Goal: Task Accomplishment & Management: Complete application form

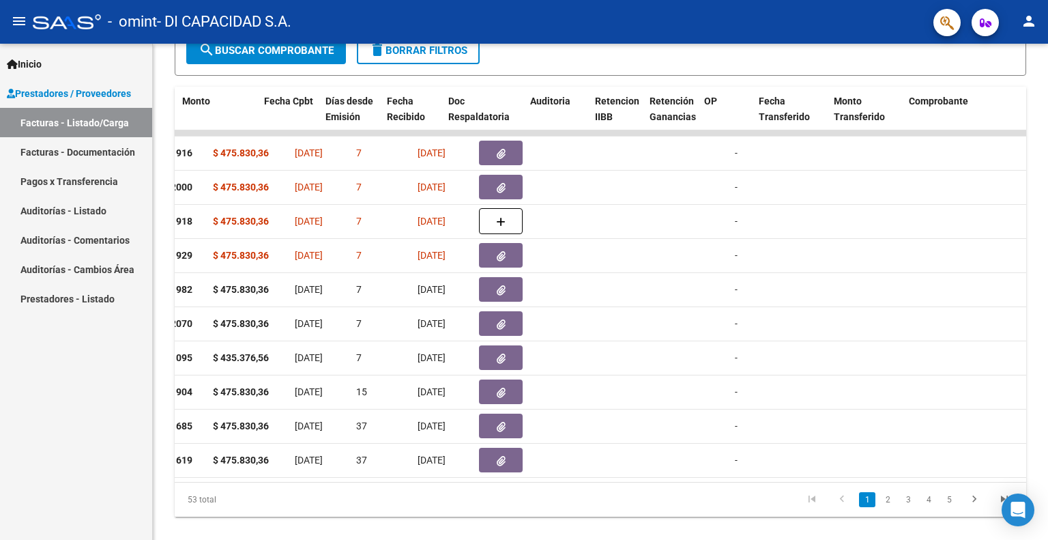
scroll to position [0, 558]
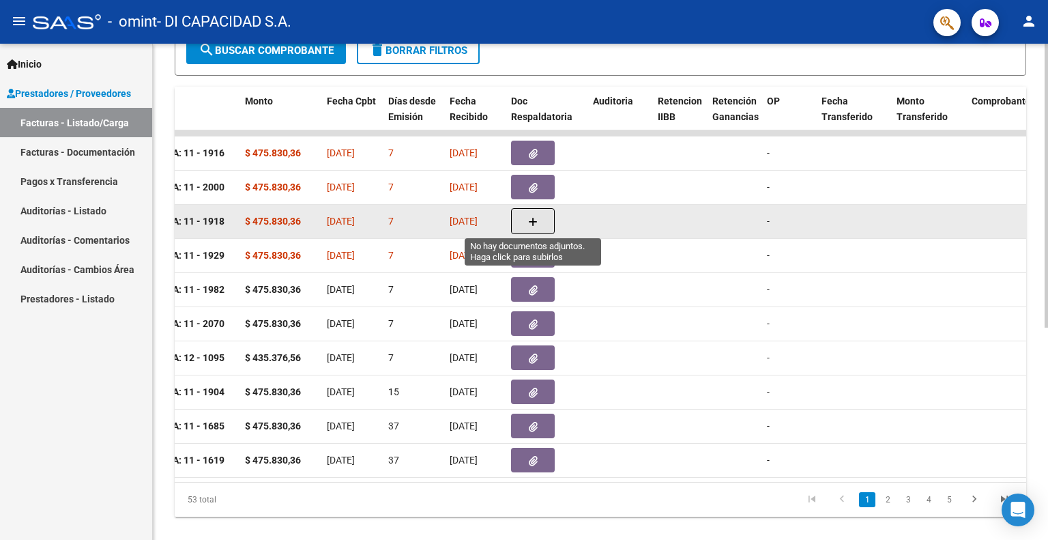
click at [531, 220] on icon "button" at bounding box center [533, 222] width 10 height 10
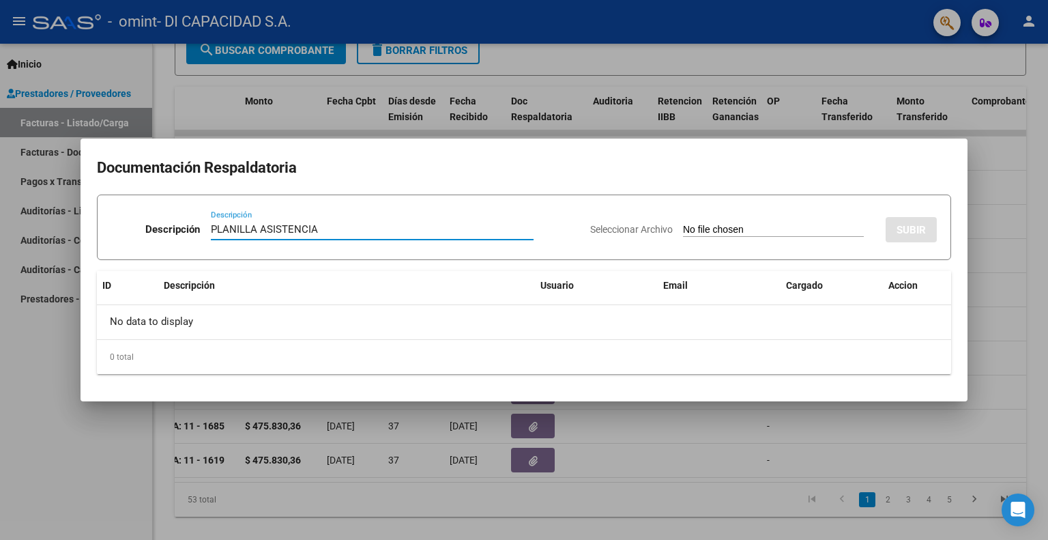
type input "PLANILLA ASISTENCIA"
click at [683, 231] on input "Seleccionar Archivo" at bounding box center [773, 230] width 181 height 13
type input "C:\fakepath\09 - 2025 [PERSON_NAME][GEOGRAPHIC_DATA] [PERSON_NAME] - SAIE.pdf"
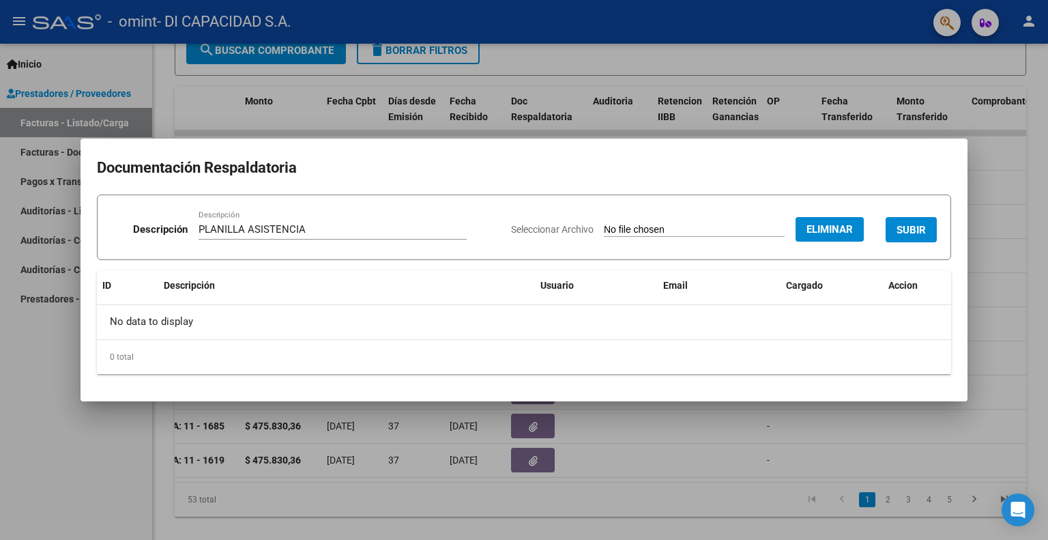
click at [901, 228] on span "SUBIR" at bounding box center [911, 230] width 29 height 12
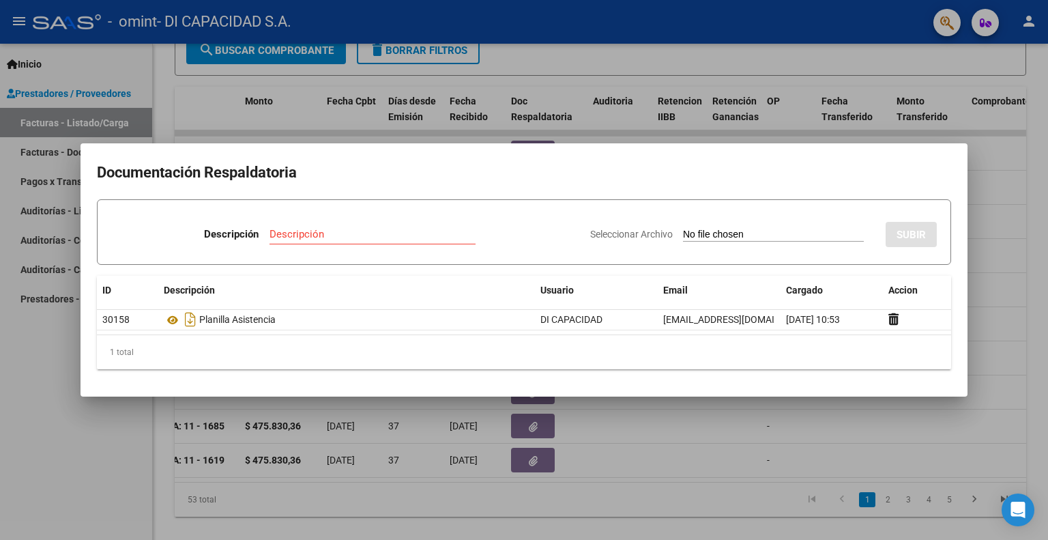
click at [995, 168] on div at bounding box center [524, 270] width 1048 height 540
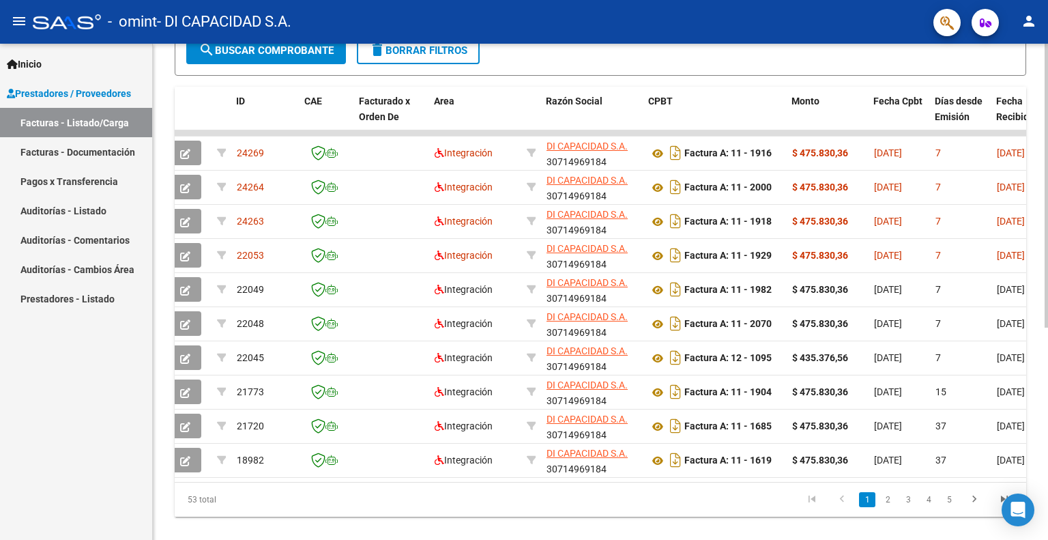
scroll to position [0, 0]
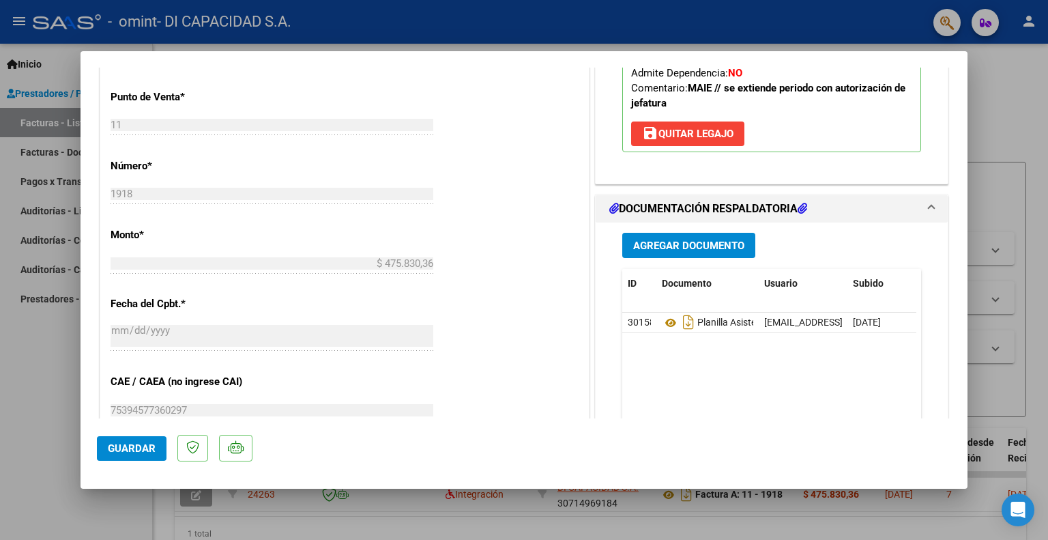
scroll to position [478, 0]
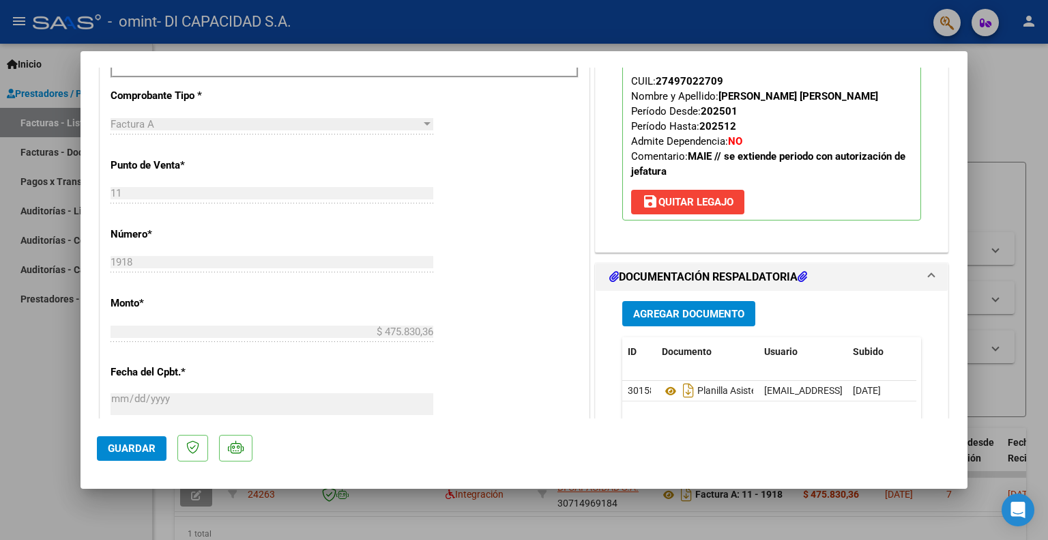
click at [1013, 126] on div at bounding box center [524, 270] width 1048 height 540
type input "$ 0,00"
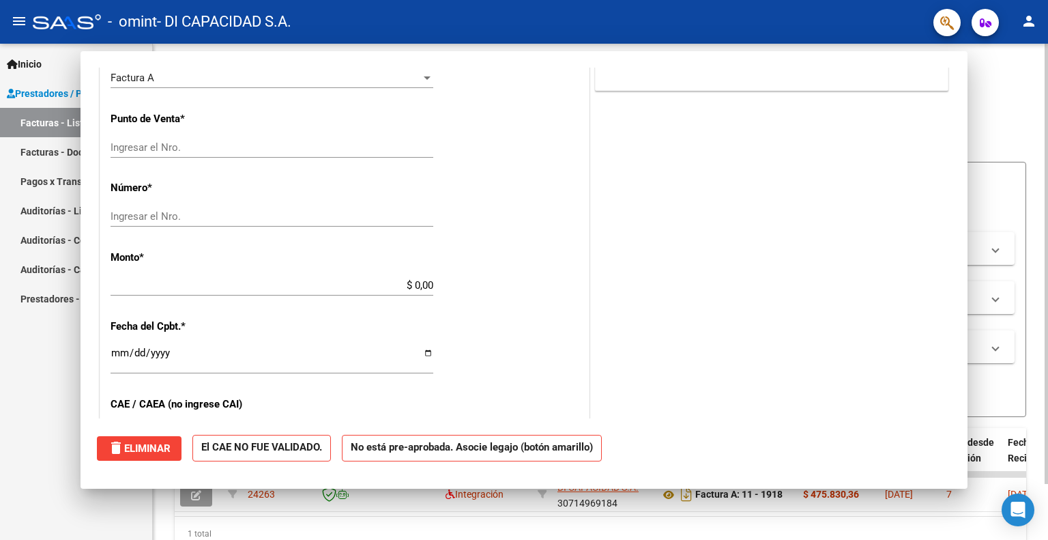
scroll to position [0, 0]
